Goal: Information Seeking & Learning: Compare options

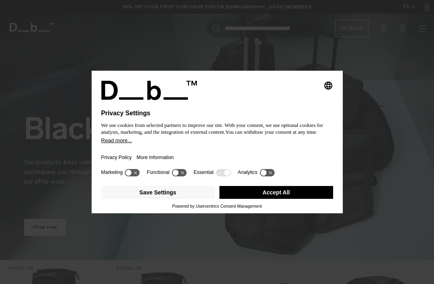
click at [281, 192] on button "Accept All" at bounding box center [276, 192] width 114 height 13
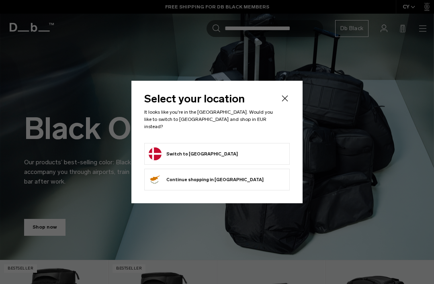
click at [188, 150] on button "Switch to Denmark" at bounding box center [193, 153] width 89 height 13
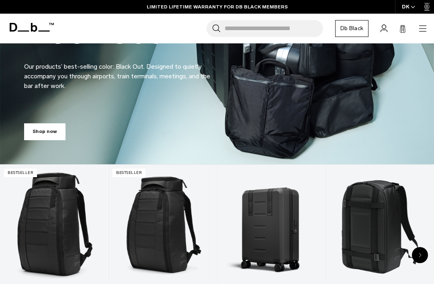
scroll to position [150, 0]
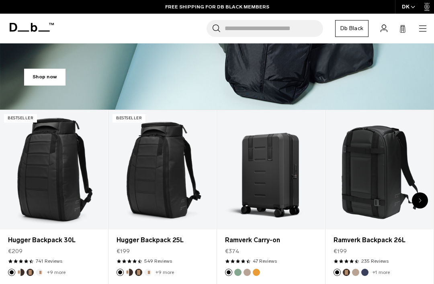
click at [239, 276] on img "Green Ray" at bounding box center [238, 272] width 9 height 9
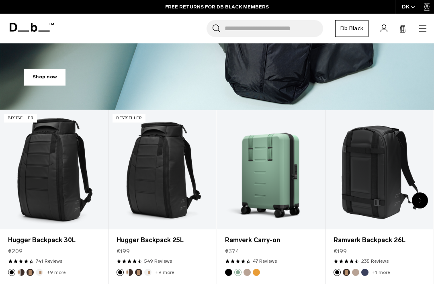
click at [246, 243] on link "Ramverk Carry-on" at bounding box center [271, 241] width 92 height 10
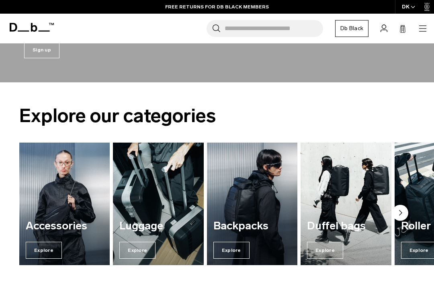
scroll to position [617, 0]
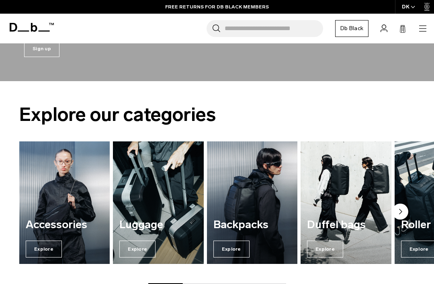
click at [230, 248] on span "Explore" at bounding box center [231, 249] width 36 height 17
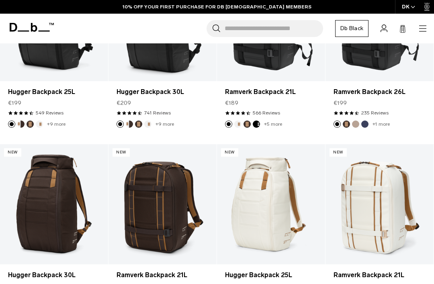
scroll to position [221, 0]
click at [32, 277] on link "Hugger Backpack 30L" at bounding box center [54, 275] width 92 height 10
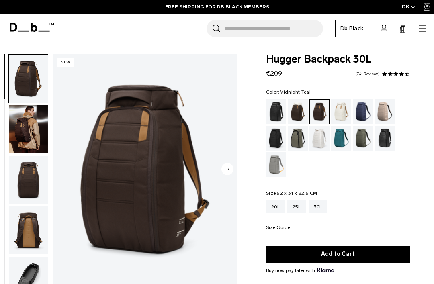
click at [335, 141] on div "Midnight Teal" at bounding box center [341, 138] width 20 height 25
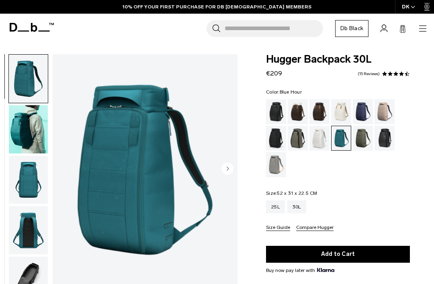
click at [365, 112] on div "Blue Hour" at bounding box center [363, 111] width 20 height 25
